Goal: Register for event/course: Sign up to attend an event or enroll in a course

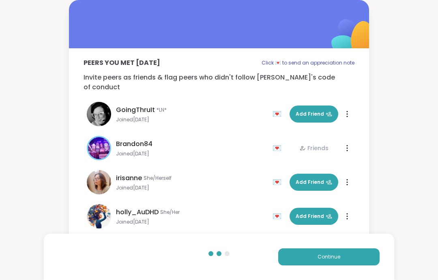
click at [346, 257] on button "Continue" at bounding box center [328, 256] width 101 height 17
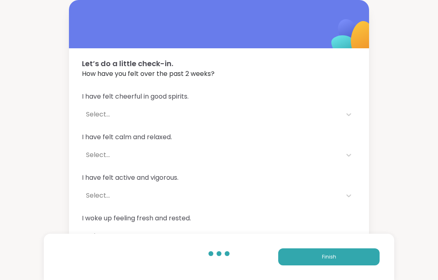
click at [348, 254] on button "Finish" at bounding box center [328, 256] width 101 height 17
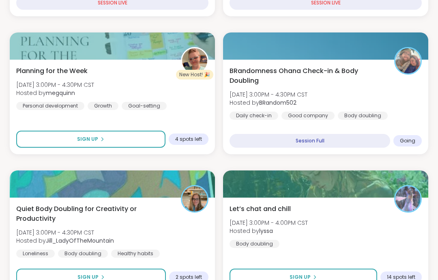
scroll to position [252, 0]
click at [357, 278] on button "Sign Up" at bounding box center [302, 276] width 147 height 17
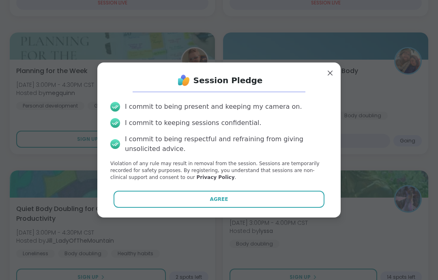
click at [278, 217] on div "Session Pledge I commit to being present and keeping my camera on. I commit to …" at bounding box center [218, 139] width 243 height 154
click at [295, 207] on button "Agree" at bounding box center [218, 198] width 211 height 17
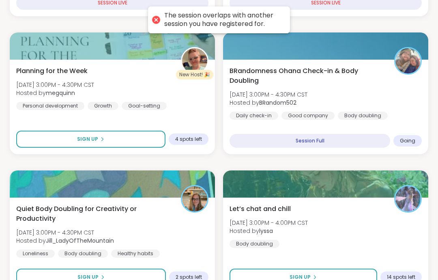
click at [376, 117] on div "Body doubling" at bounding box center [363, 115] width 50 height 8
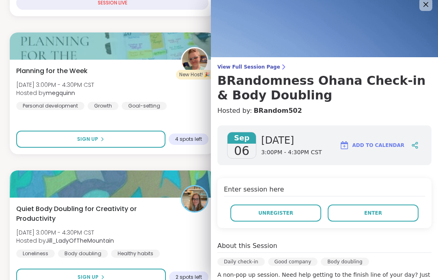
scroll to position [9, 0]
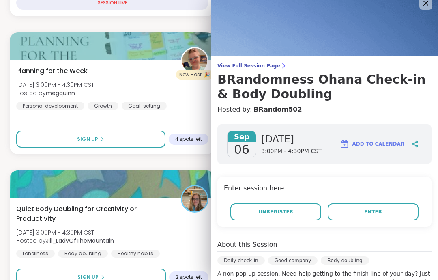
click at [303, 215] on button "Unregister" at bounding box center [275, 211] width 91 height 17
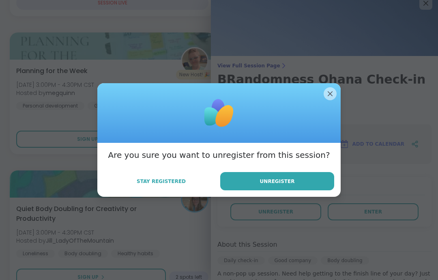
click at [326, 190] on button "Unregister" at bounding box center [277, 181] width 114 height 18
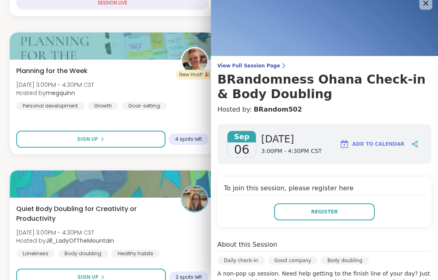
click at [418, 6] on img at bounding box center [324, 23] width 227 height 65
click at [421, 4] on icon at bounding box center [426, 3] width 10 height 10
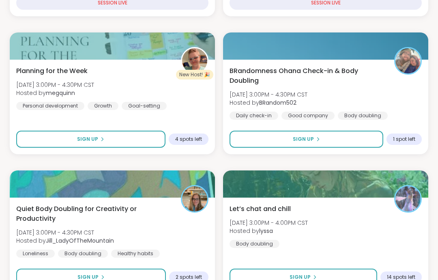
click at [363, 224] on div "Let’s chat and chill [DATE] 3:00PM - 4:00PM CST Hosted by lyssa Body doubling" at bounding box center [325, 226] width 192 height 44
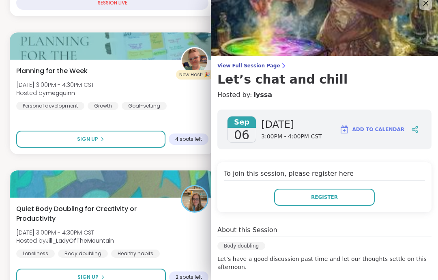
scroll to position [8, 0]
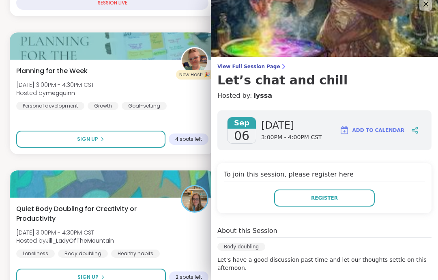
click at [358, 197] on button "Register" at bounding box center [324, 197] width 100 height 17
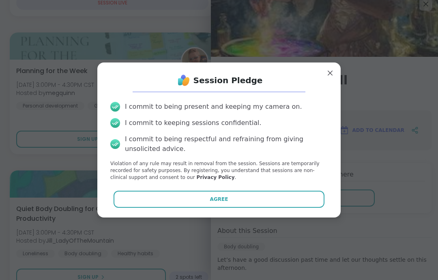
click at [306, 207] on button "Agree" at bounding box center [218, 198] width 211 height 17
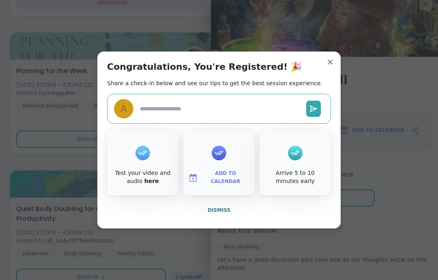
type textarea "*"
click at [261, 218] on button "Dismiss" at bounding box center [219, 209] width 224 height 17
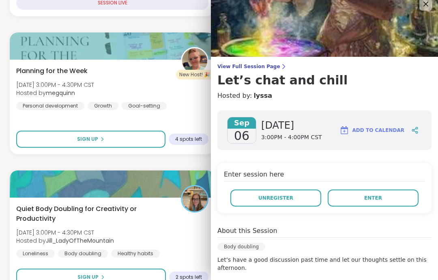
click at [392, 204] on button "Enter" at bounding box center [372, 197] width 91 height 17
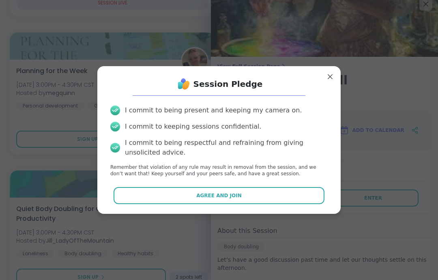
click at [277, 204] on button "Agree and Join" at bounding box center [218, 195] width 211 height 17
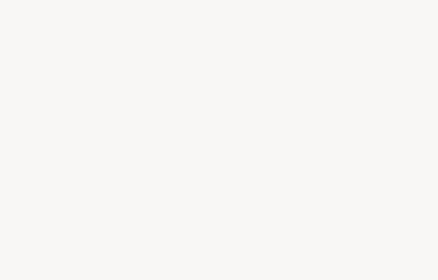
scroll to position [32, 0]
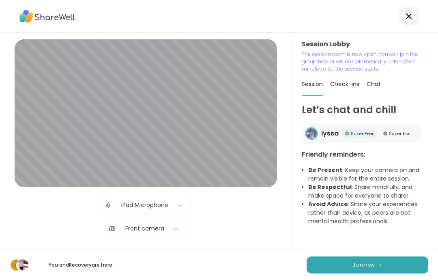
click at [420, 261] on button "Join now" at bounding box center [367, 264] width 122 height 17
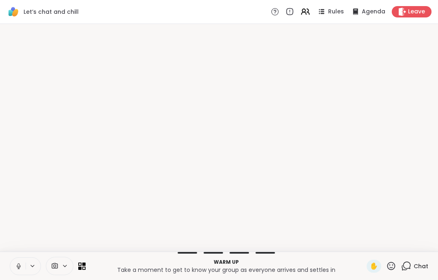
scroll to position [0, 0]
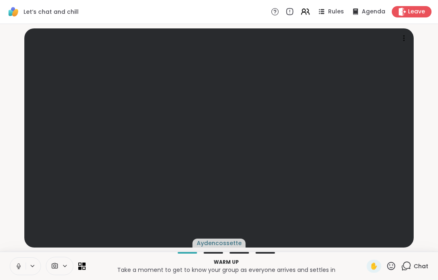
click at [19, 267] on icon at bounding box center [18, 265] width 7 height 7
click at [18, 260] on button at bounding box center [17, 265] width 15 height 17
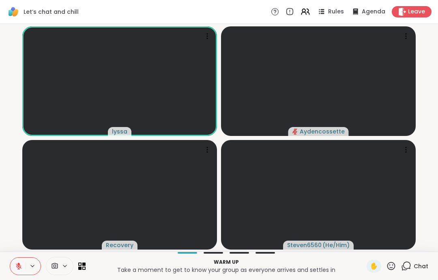
click at [20, 266] on icon at bounding box center [18, 265] width 7 height 7
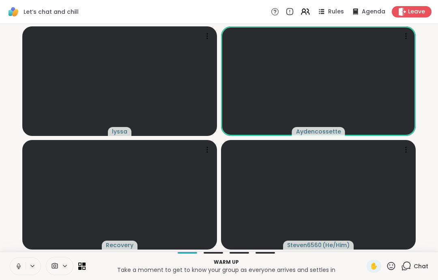
click at [17, 264] on icon at bounding box center [18, 265] width 7 height 7
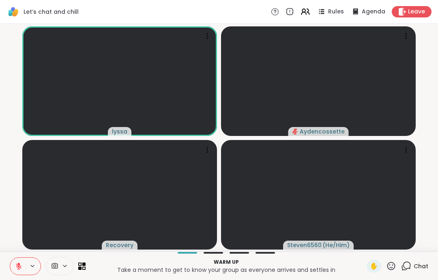
click at [15, 260] on button at bounding box center [17, 265] width 15 height 17
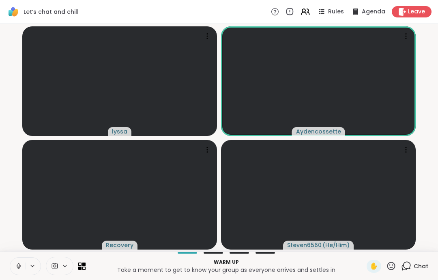
click at [13, 265] on button at bounding box center [17, 265] width 15 height 17
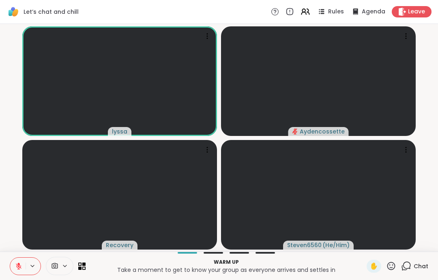
click at [17, 259] on button at bounding box center [17, 265] width 15 height 17
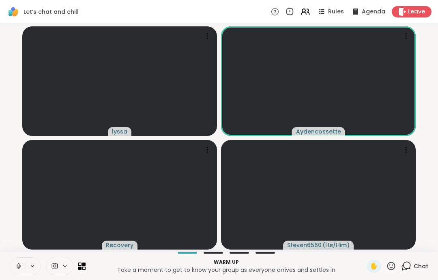
click at [21, 266] on icon at bounding box center [18, 265] width 7 height 7
